Goal: Navigation & Orientation: Find specific page/section

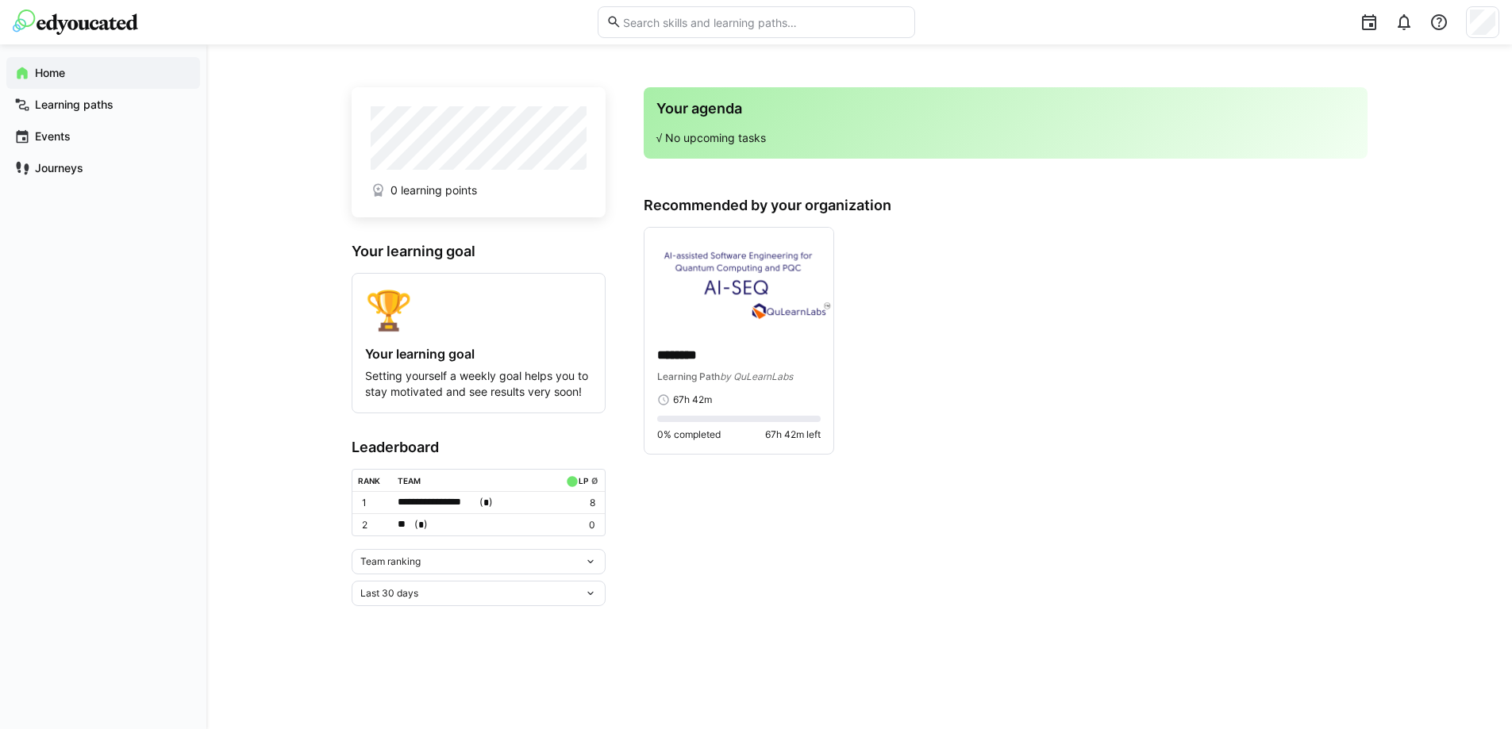
click at [415, 561] on span "Team ranking" at bounding box center [390, 562] width 60 height 13
click at [417, 622] on div "Individual ranking" at bounding box center [478, 623] width 235 height 13
click at [417, 613] on app-leaderboard "Leaderboard Individual ranking Last 30 days" at bounding box center [479, 547] width 254 height 216
click at [769, 348] on p "********" at bounding box center [738, 356] width 163 height 18
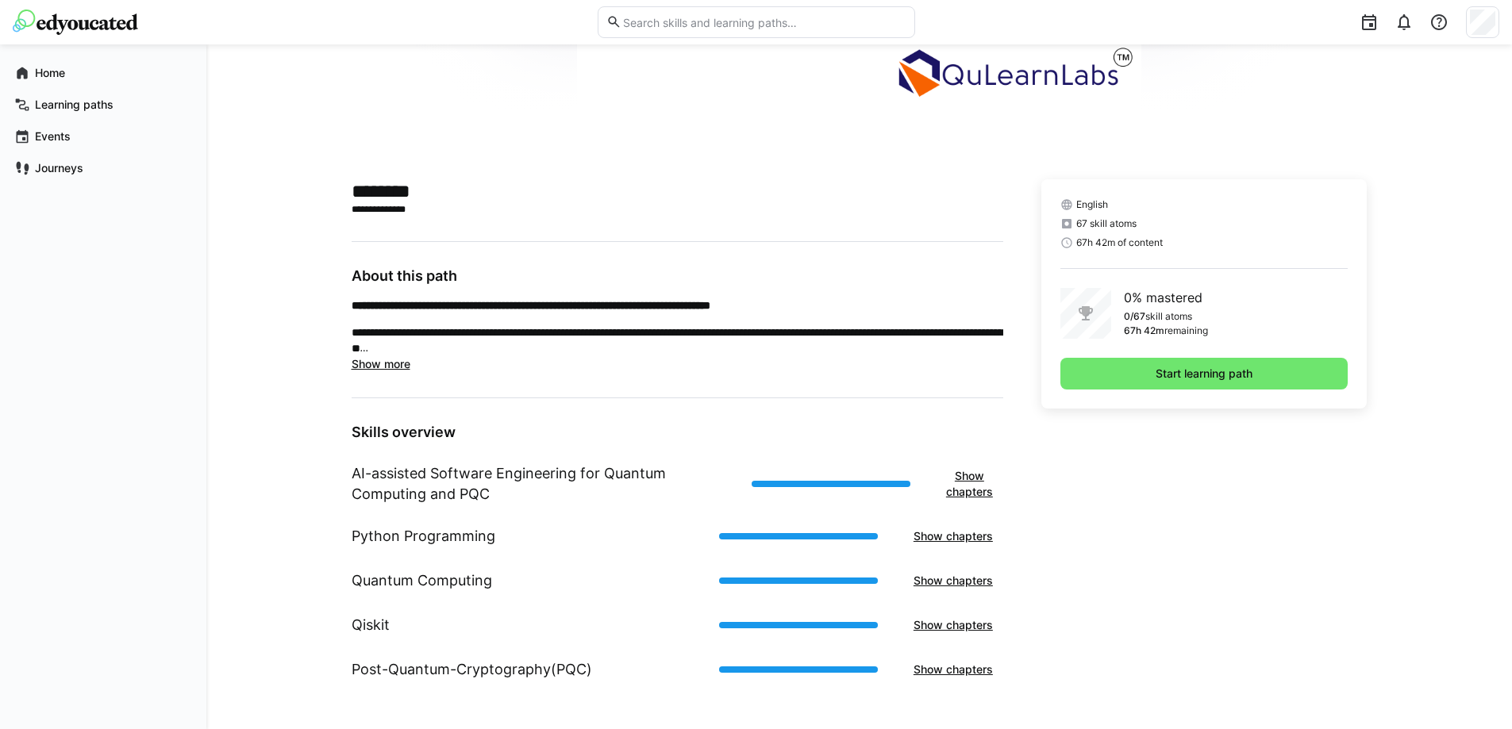
scroll to position [260, 0]
click at [0, 0] on app-navigation-label "Learning paths" at bounding box center [0, 0] width 0 height 0
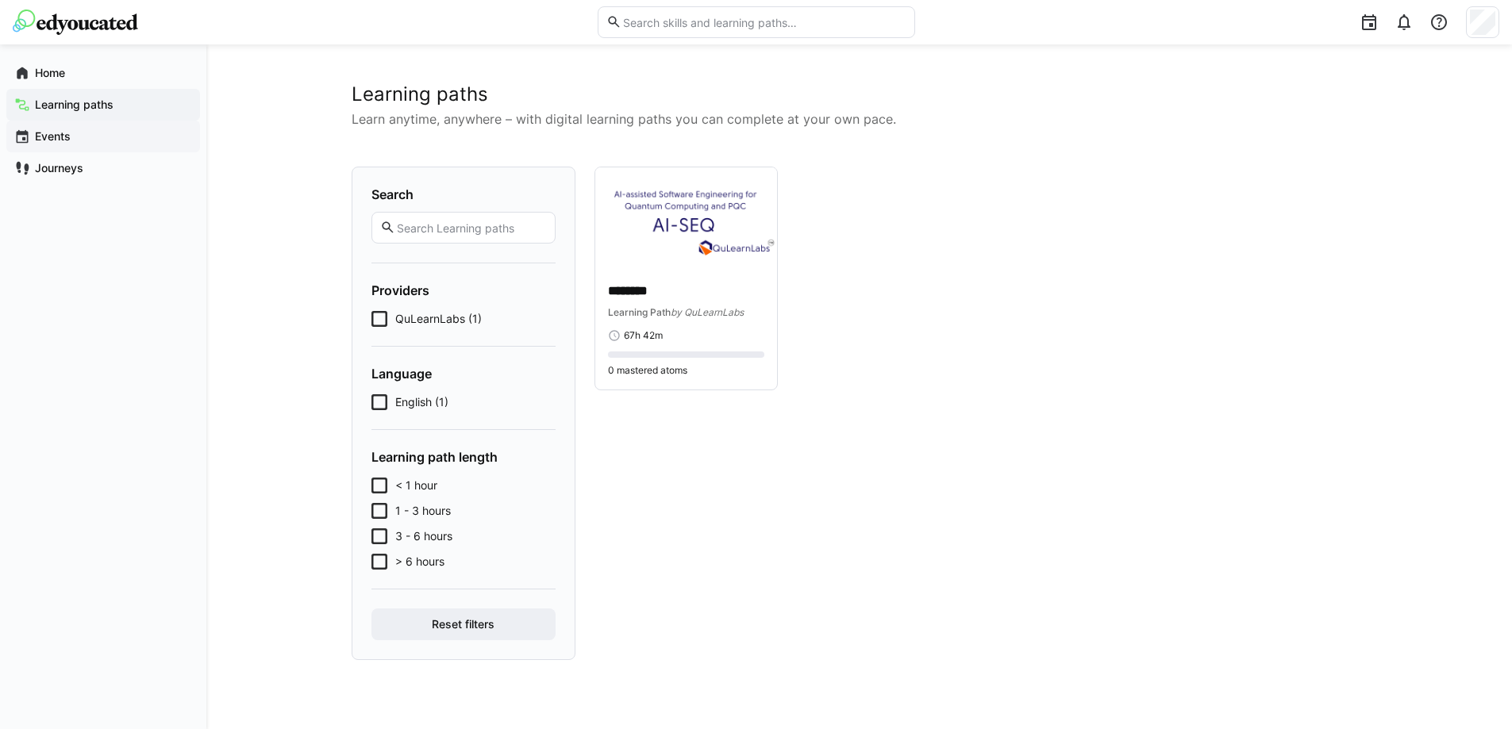
click at [52, 146] on div "Events" at bounding box center [103, 137] width 194 height 32
